Goal: Task Accomplishment & Management: Manage account settings

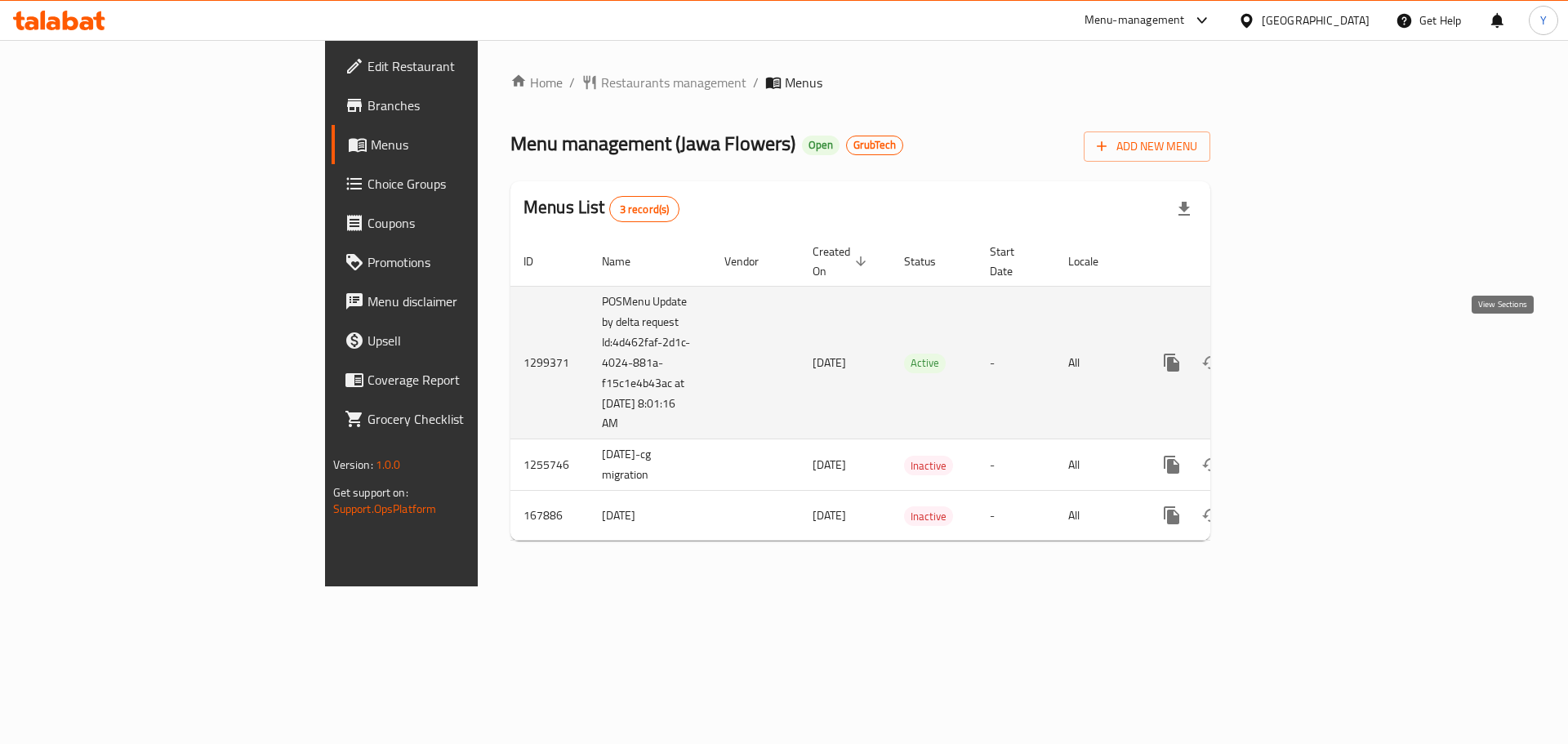
click at [1299, 353] on icon "enhanced table" at bounding box center [1289, 363] width 20 height 20
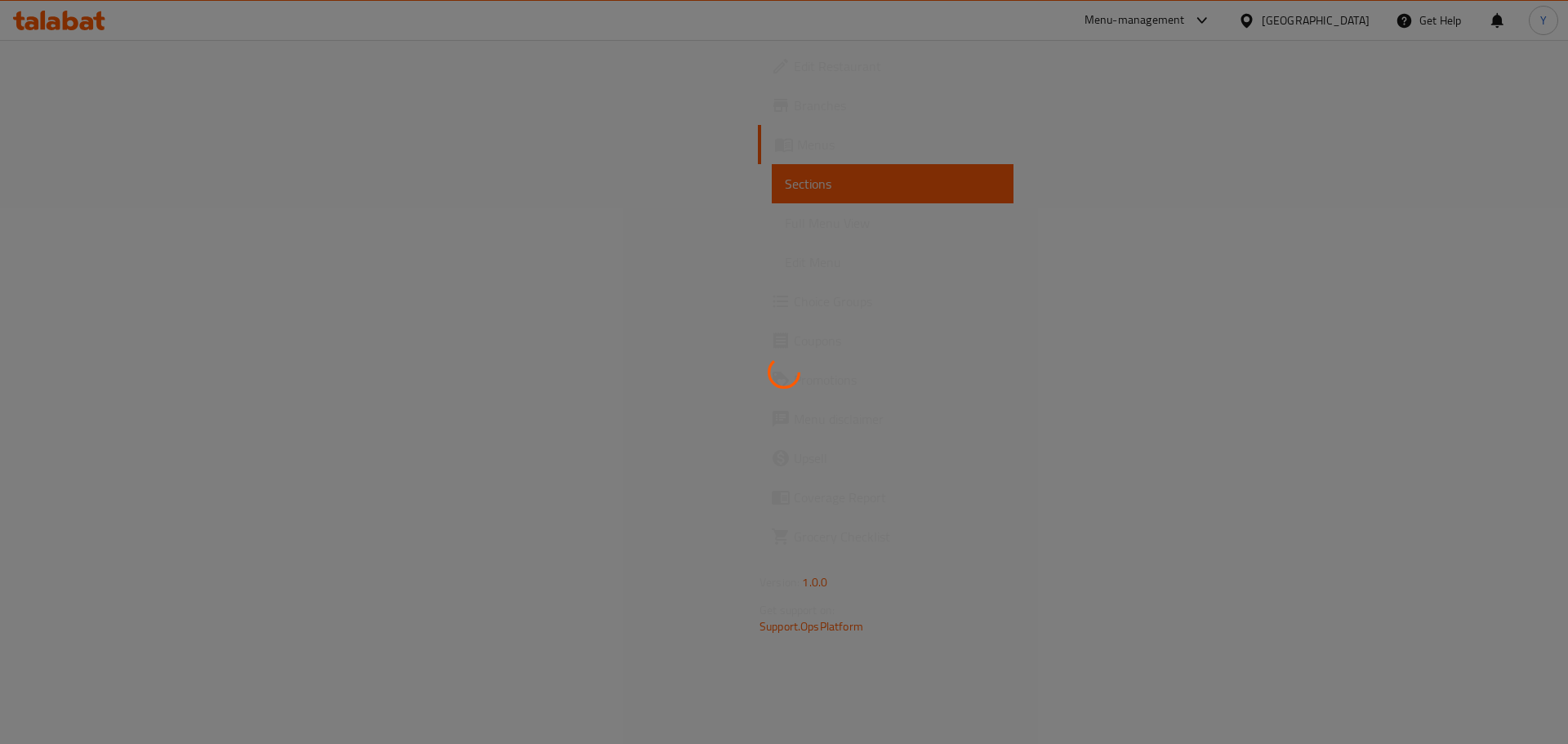
click at [767, 342] on div at bounding box center [784, 372] width 1568 height 744
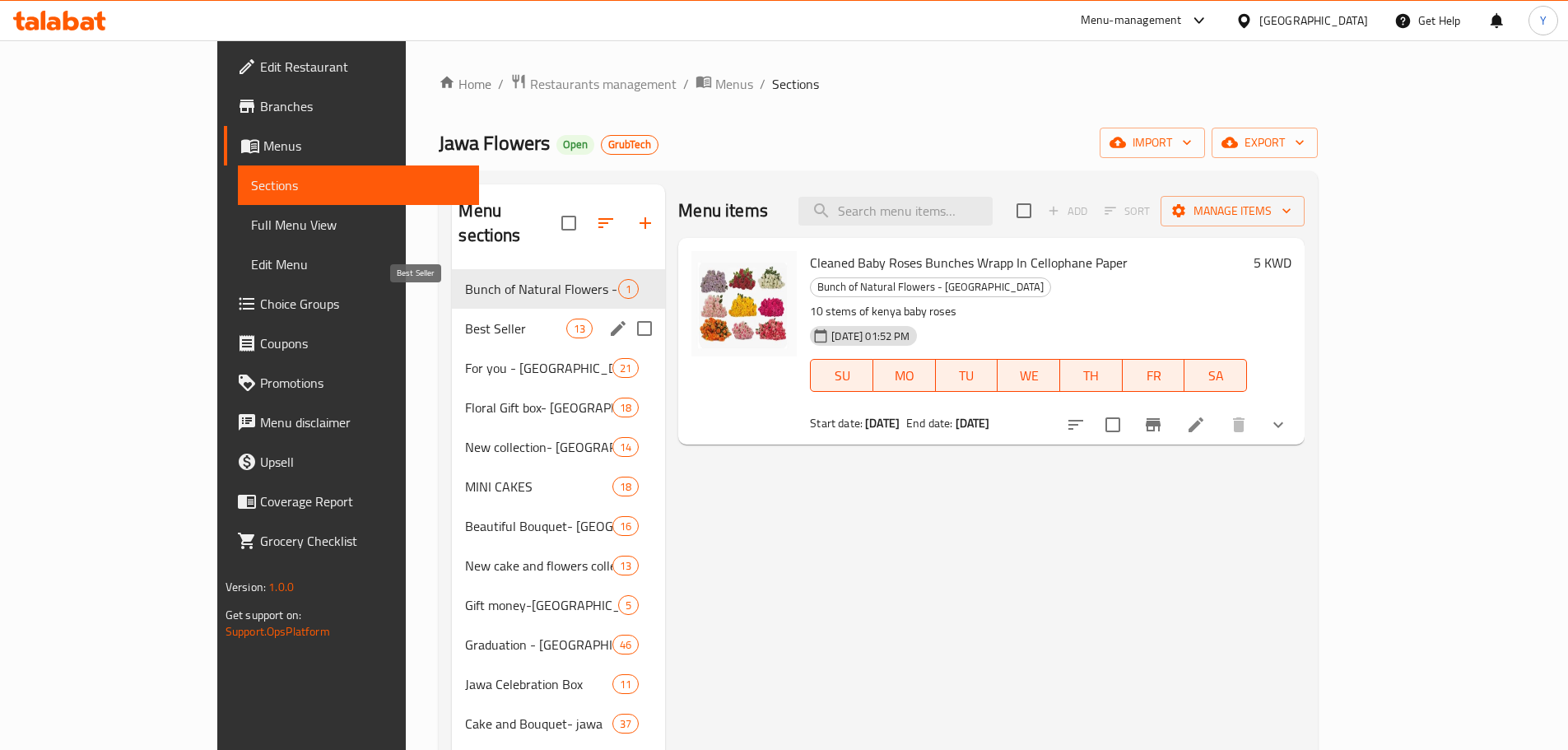
click at [465, 319] on span "Best Seller" at bounding box center [516, 329] width 101 height 20
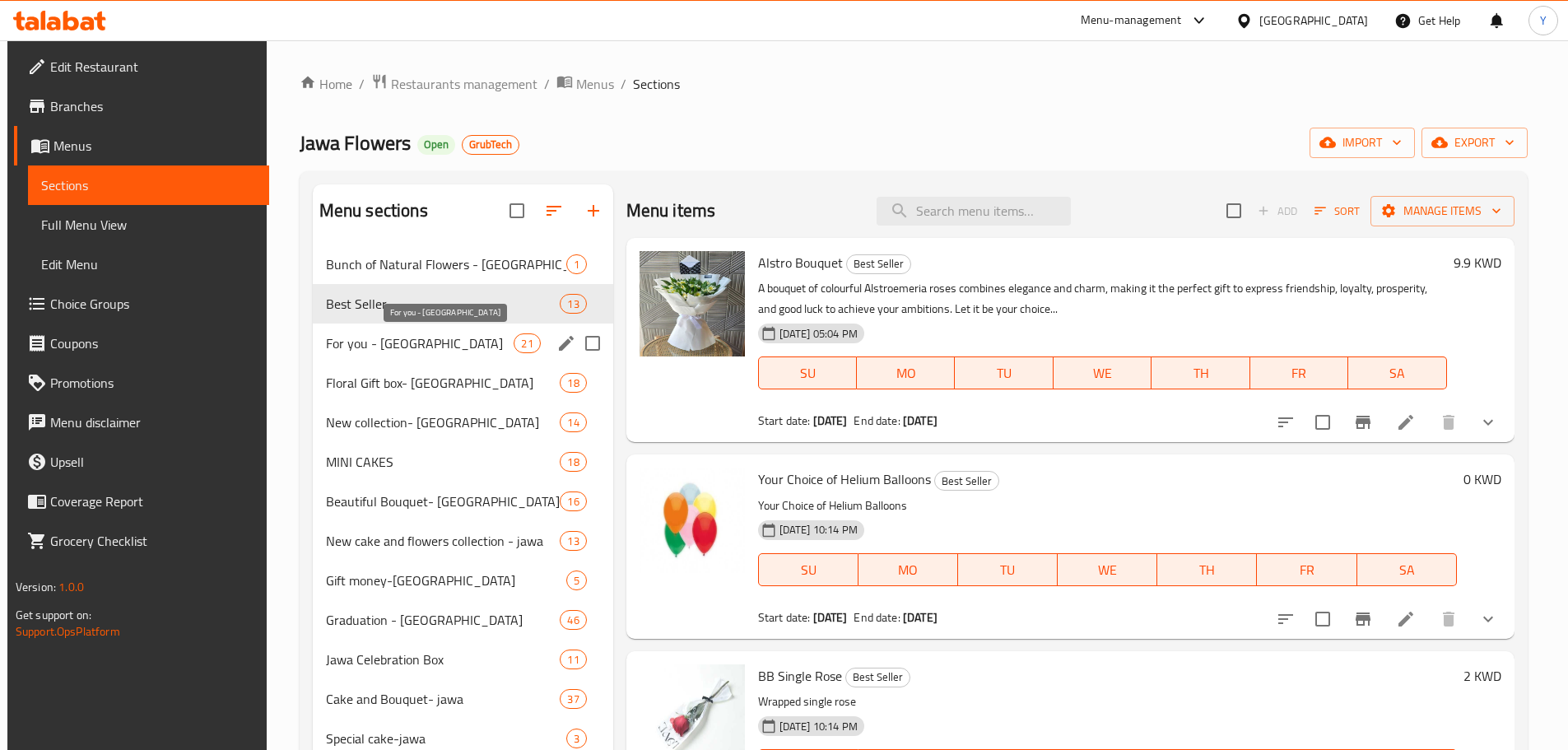
click at [432, 348] on span "For you - [GEOGRAPHIC_DATA]" at bounding box center [420, 343] width 189 height 20
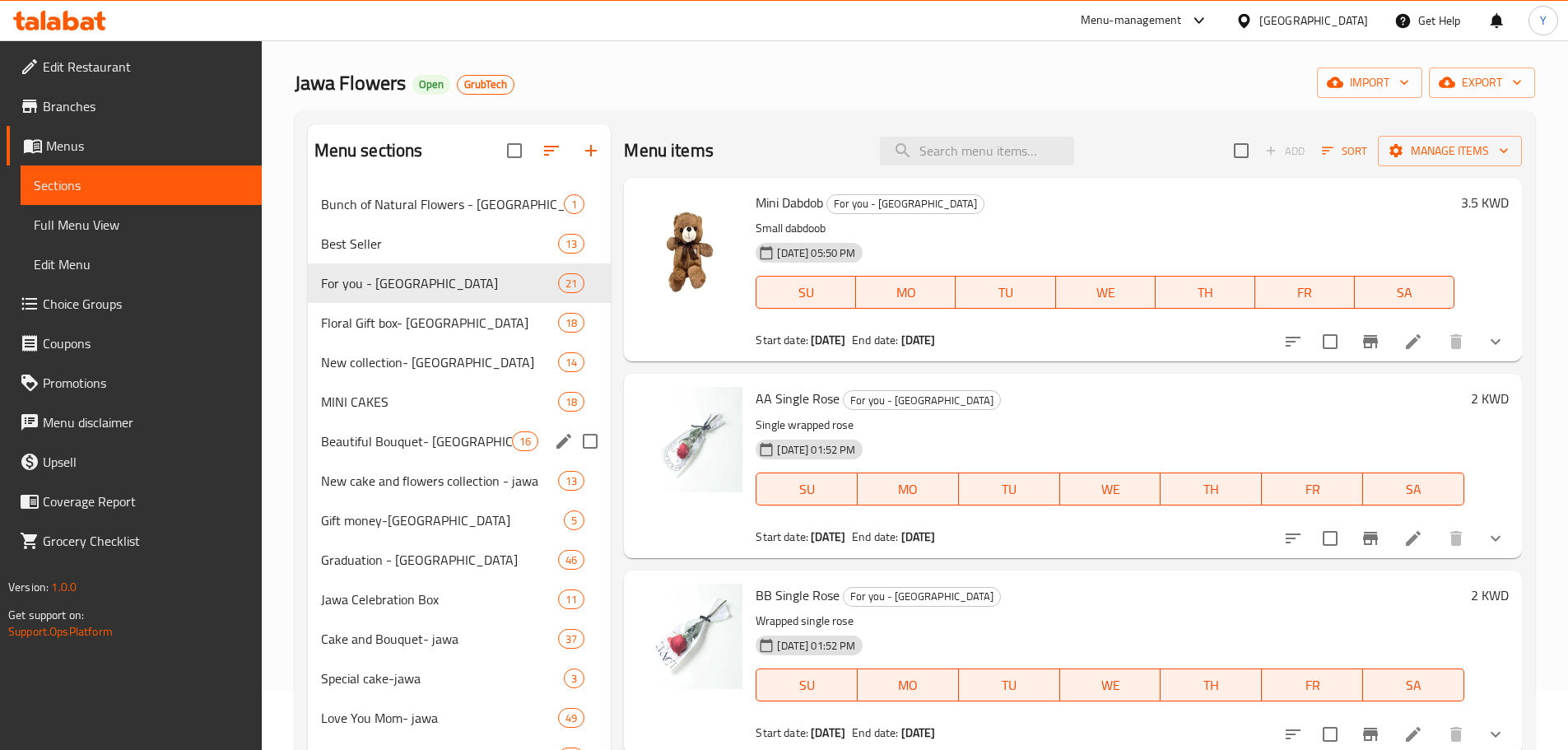
scroll to position [97, 0]
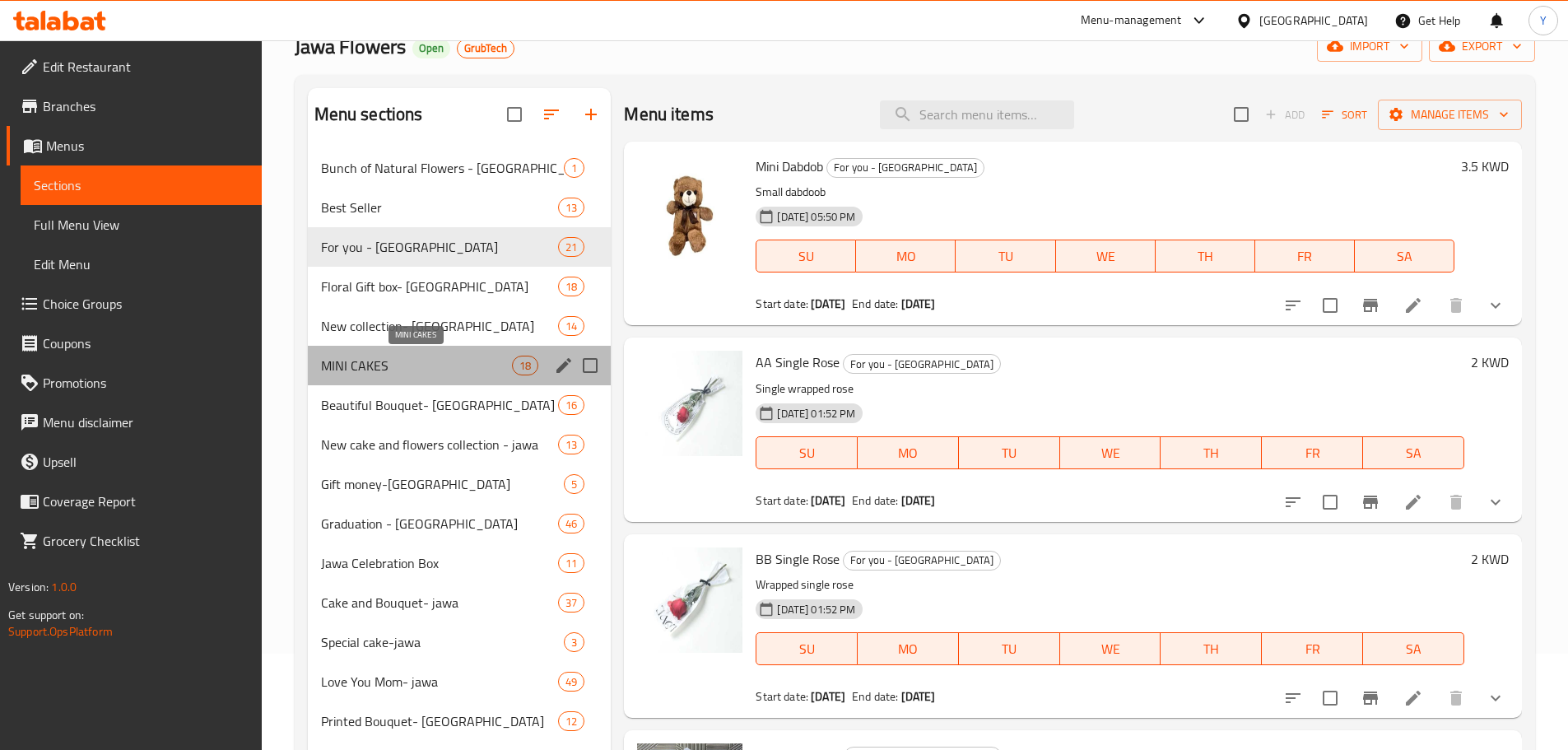
click at [443, 370] on span "MINI CAKES" at bounding box center [416, 366] width 191 height 20
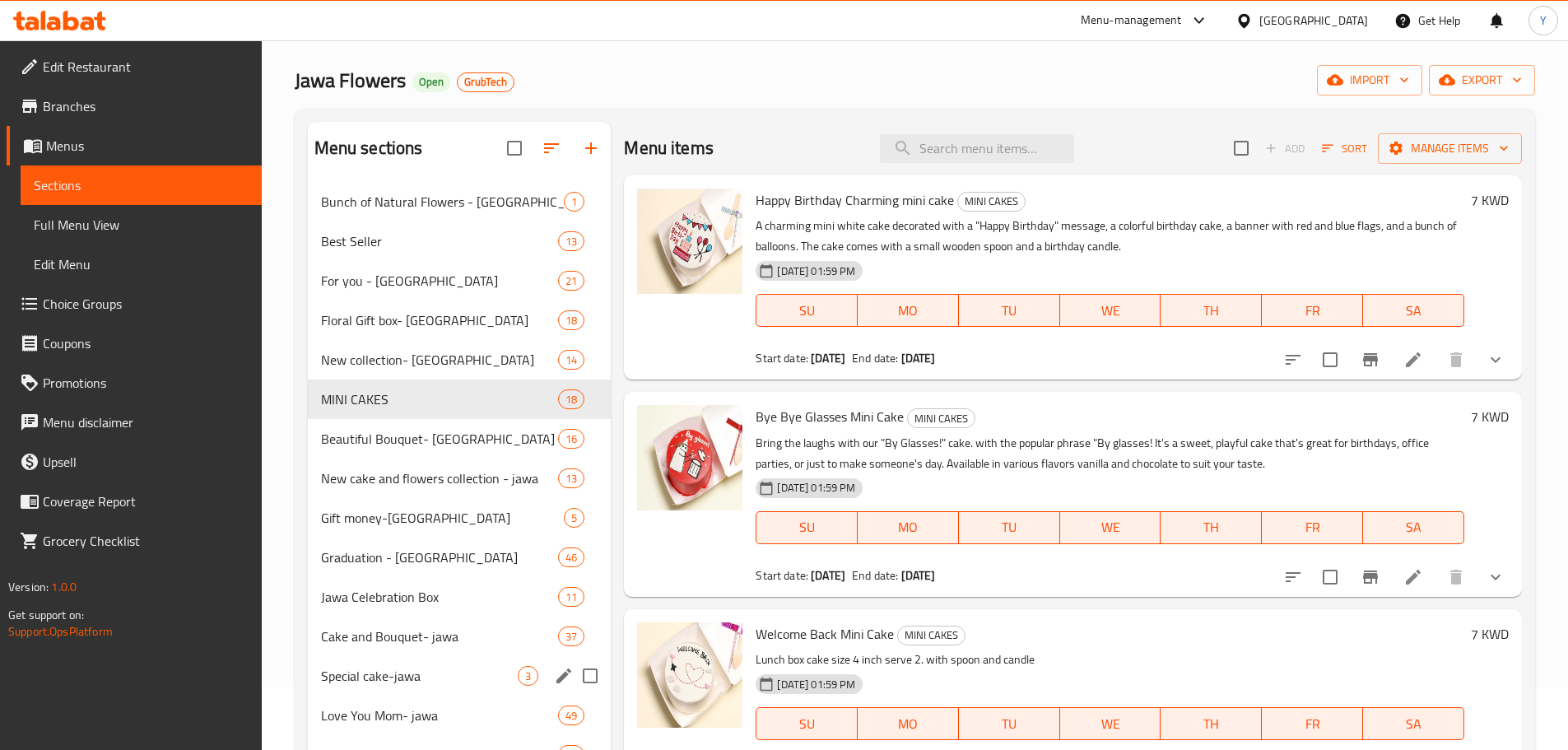
scroll to position [34, 0]
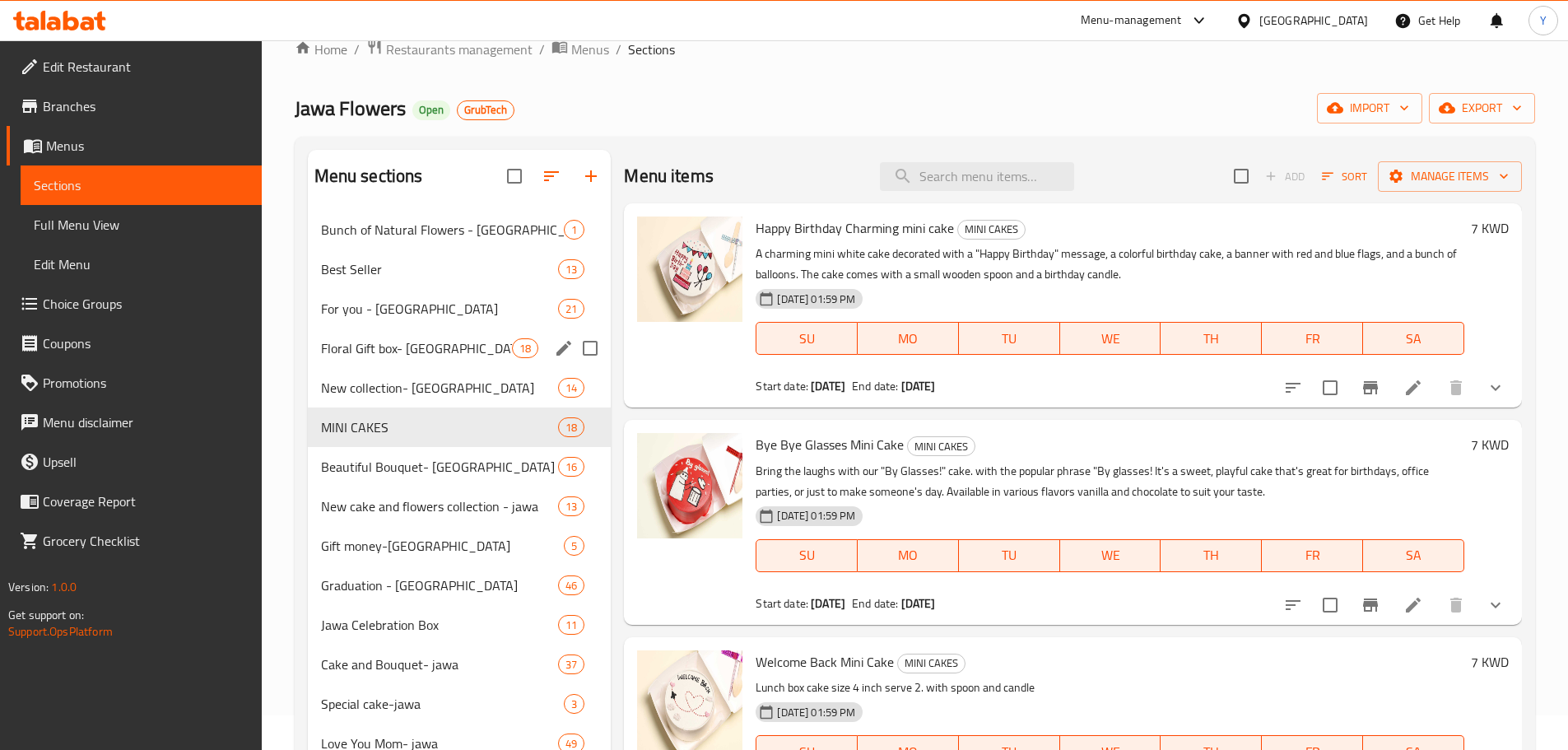
click at [442, 361] on div "Floral Gift box- jawa 18" at bounding box center [460, 349] width 303 height 40
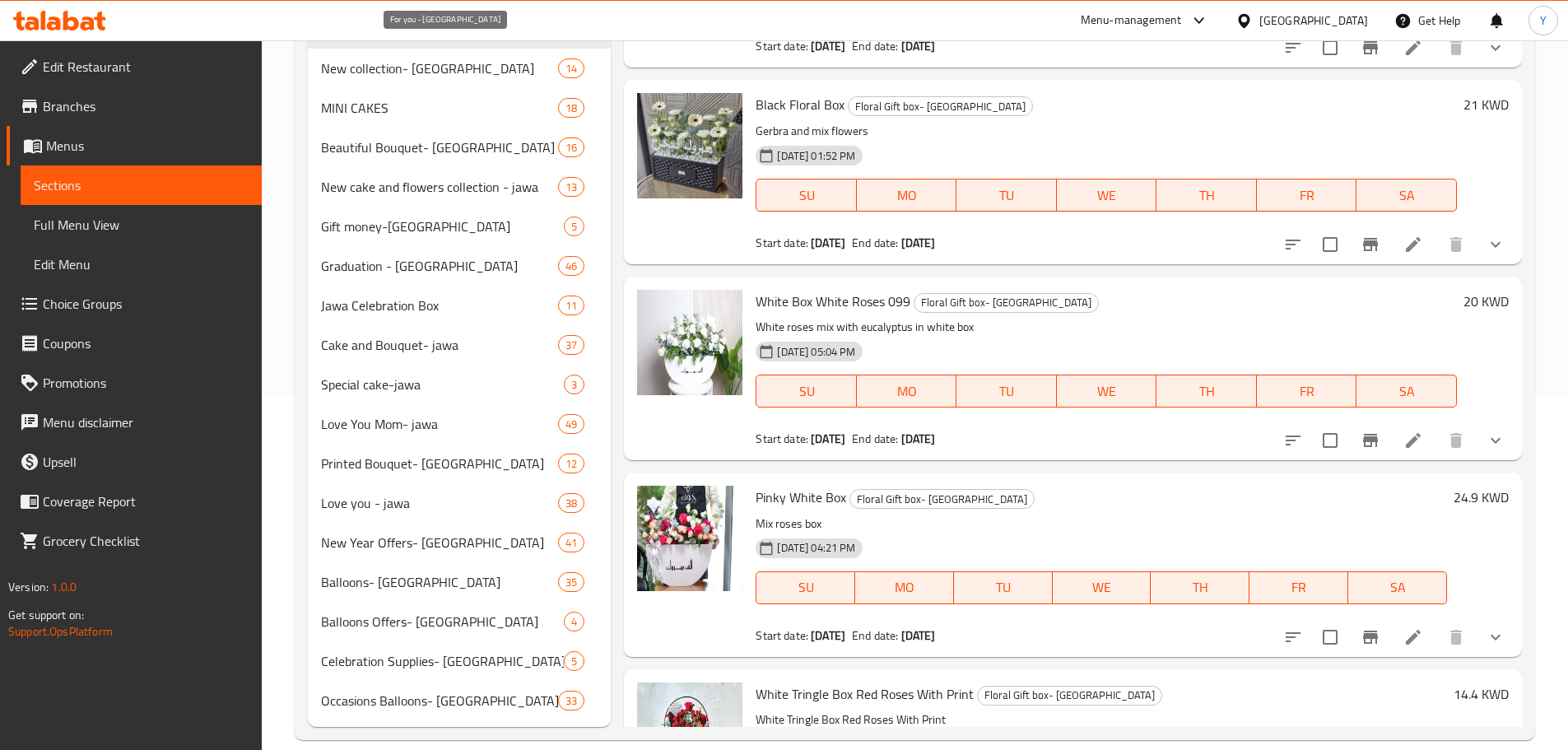
scroll to position [377, 0]
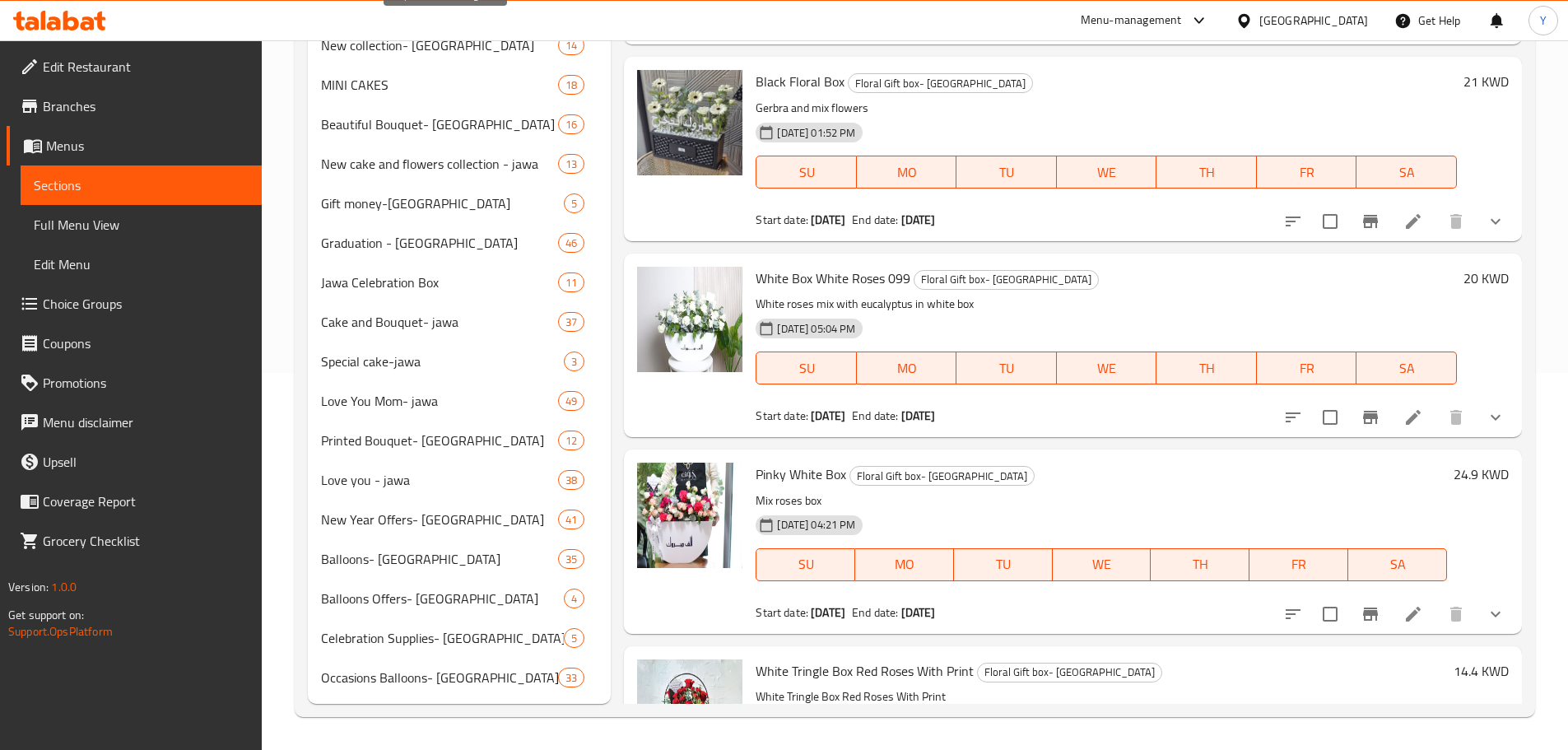
click at [453, 303] on div "Cake and Bouquet- jawa 37" at bounding box center [460, 322] width 303 height 40
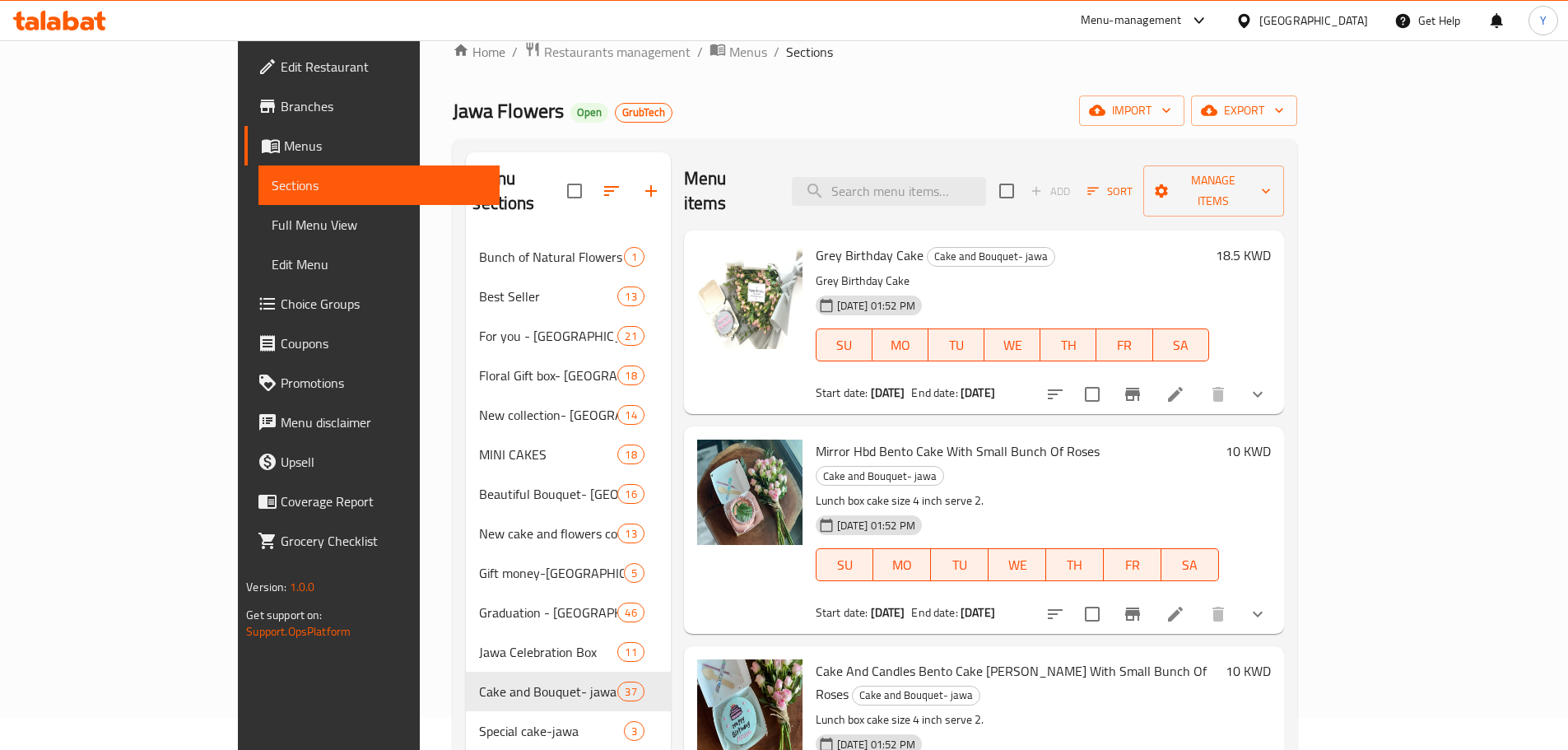
scroll to position [20, 0]
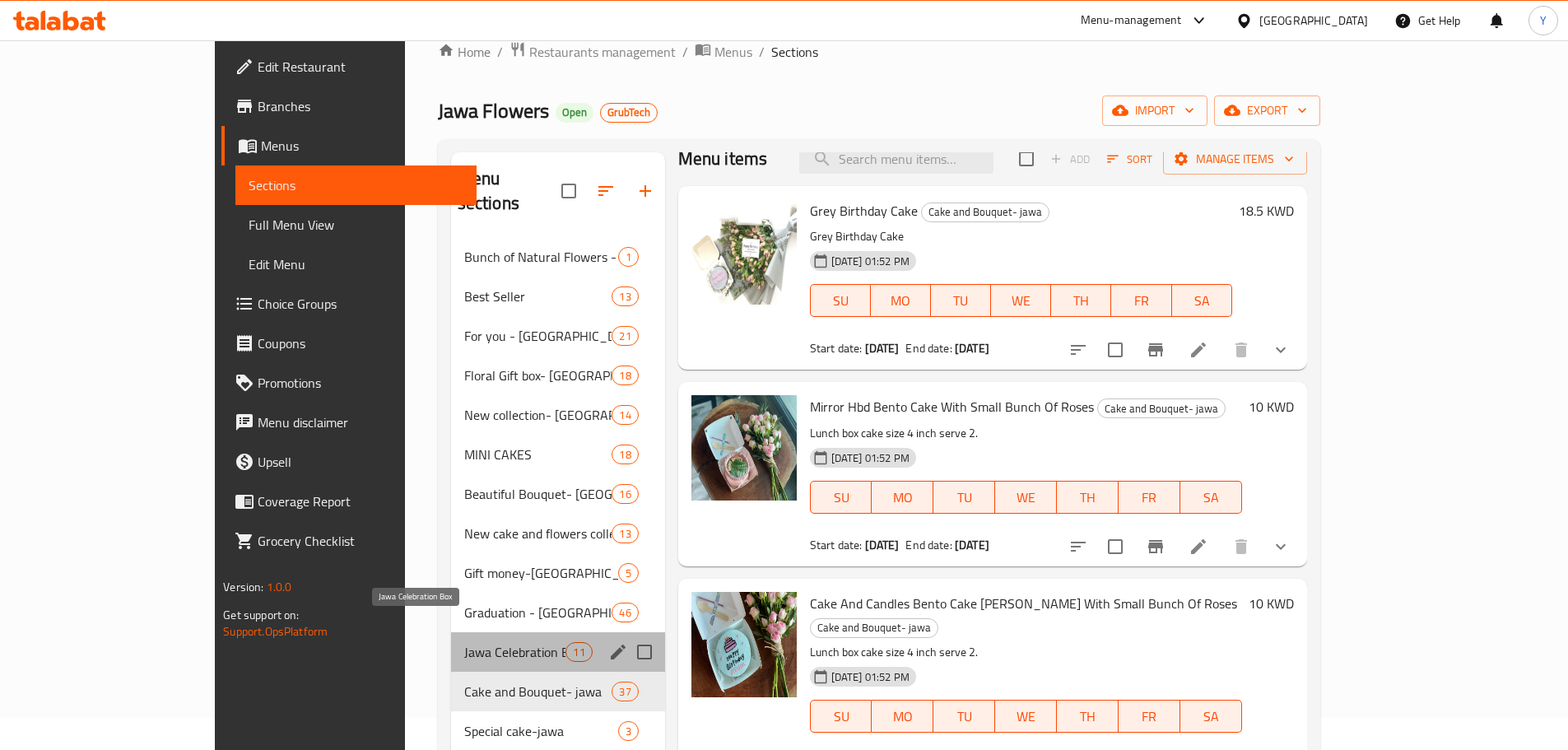
click at [476, 642] on span "Jawa Celebration Box" at bounding box center [515, 652] width 102 height 20
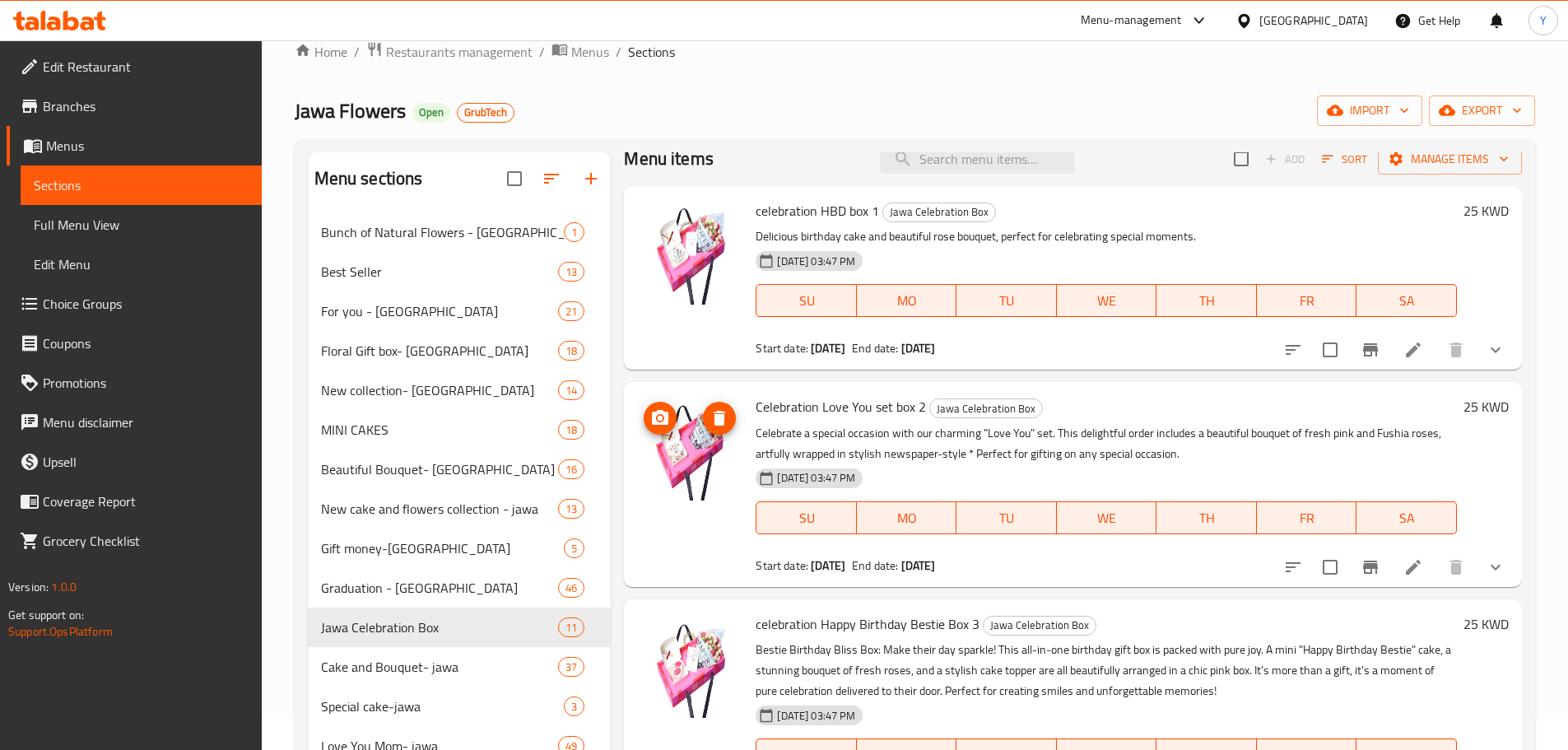
drag, startPoint x: 673, startPoint y: 454, endPoint x: 920, endPoint y: 368, distance: 261.5
click at [920, 368] on div "celebration HBD box 1 Jawa Celebration Box Delicious birthday cake and beautifu…" at bounding box center [1073, 277] width 898 height 183
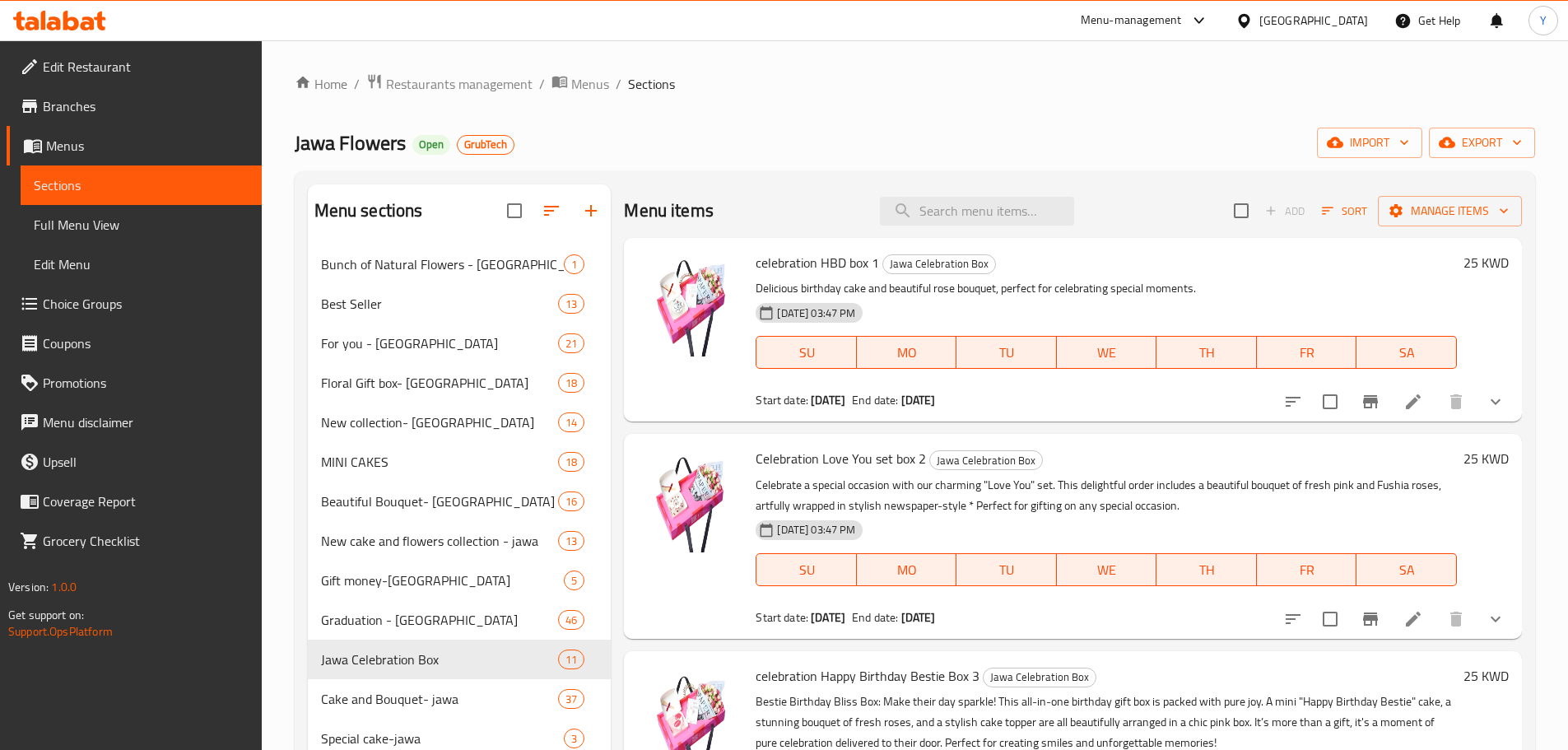
click at [1071, 196] on div "Menu items Add Sort Manage items" at bounding box center [1073, 211] width 898 height 53
click at [430, 587] on span "Gift money-[GEOGRAPHIC_DATA]" at bounding box center [419, 580] width 198 height 20
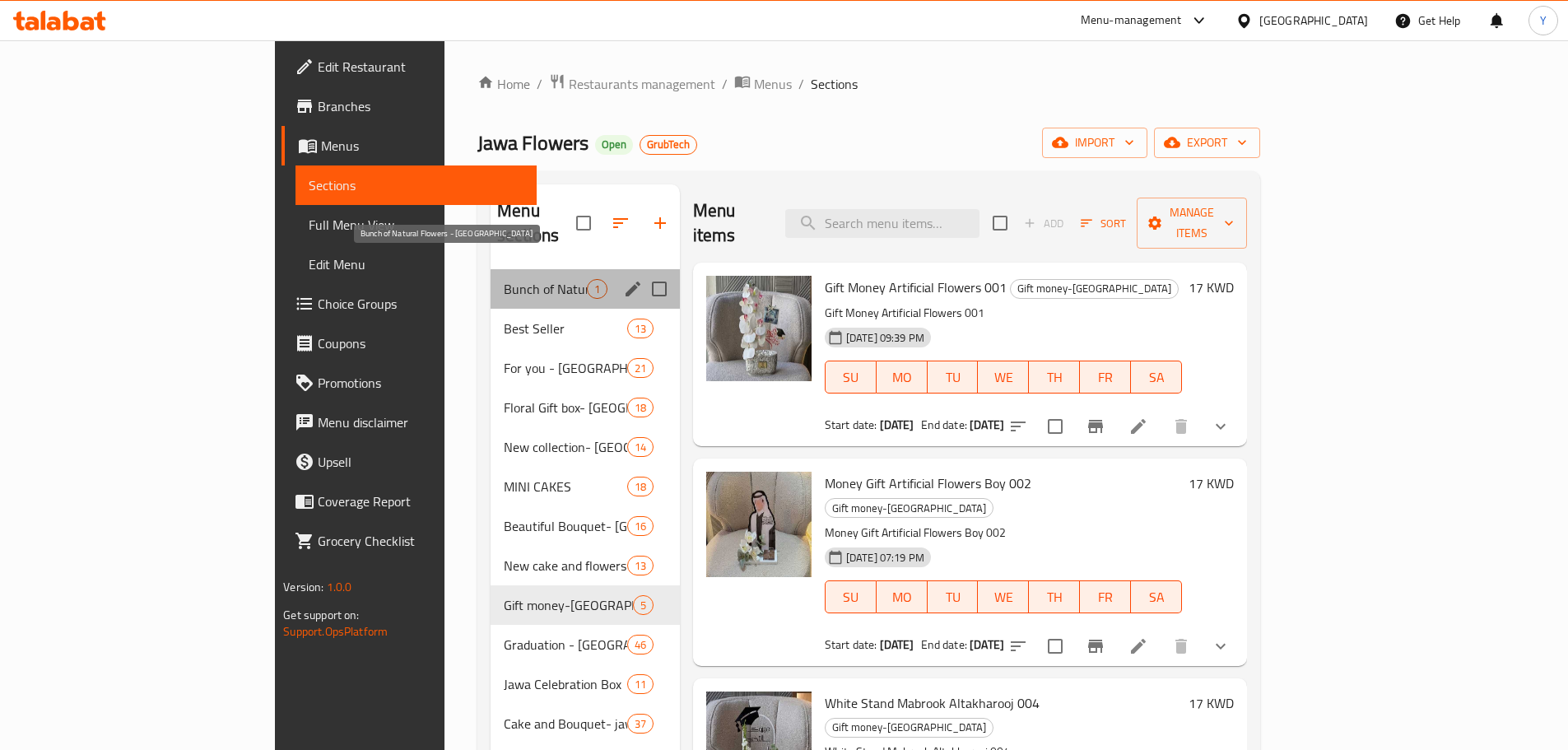
click at [504, 279] on span "Bunch of Natural Flowers - [GEOGRAPHIC_DATA]" at bounding box center [546, 289] width 83 height 20
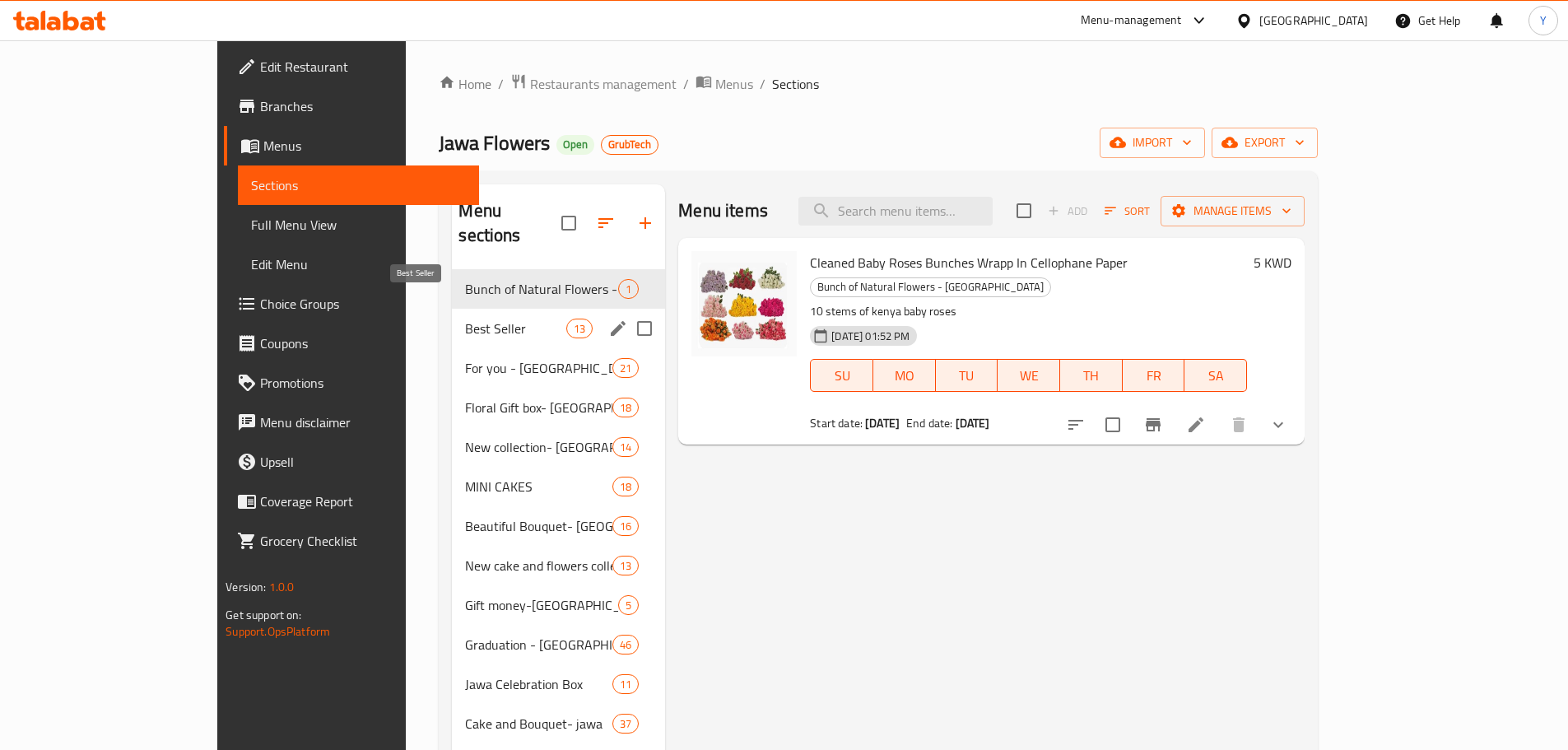
click at [465, 319] on span "Best Seller" at bounding box center [516, 329] width 101 height 20
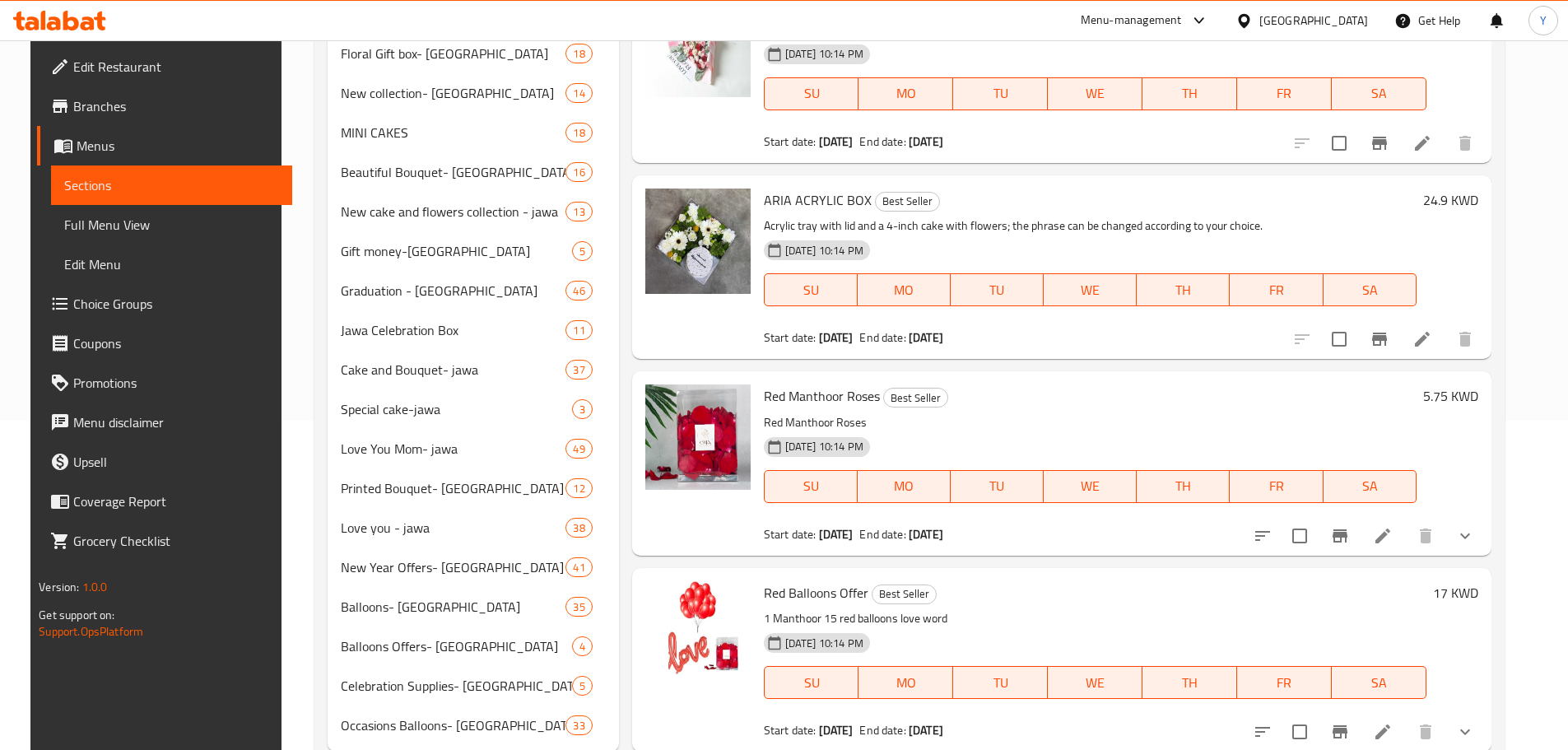
scroll to position [331, 0]
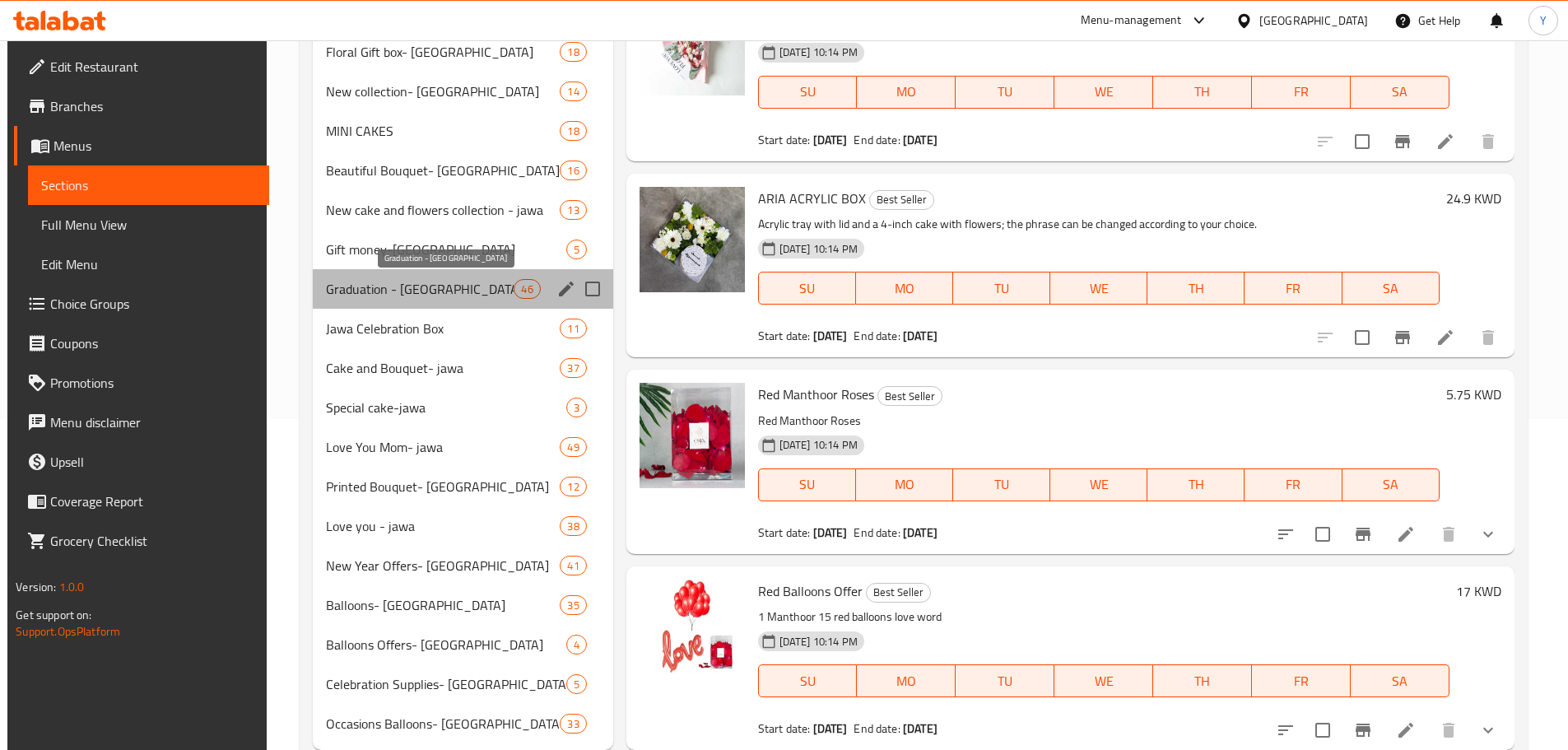
click at [415, 291] on span "Graduation - [GEOGRAPHIC_DATA]" at bounding box center [420, 289] width 189 height 20
